Goal: Task Accomplishment & Management: Complete application form

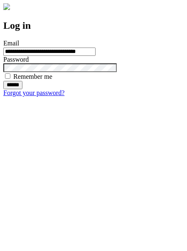
type input "**********"
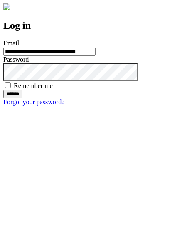
click at [22, 98] on input "******" at bounding box center [12, 94] width 19 height 8
